Goal: Submit feedback/report problem

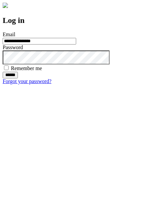
click at [18, 78] on input "******" at bounding box center [10, 75] width 15 height 7
